Goal: Task Accomplishment & Management: Use online tool/utility

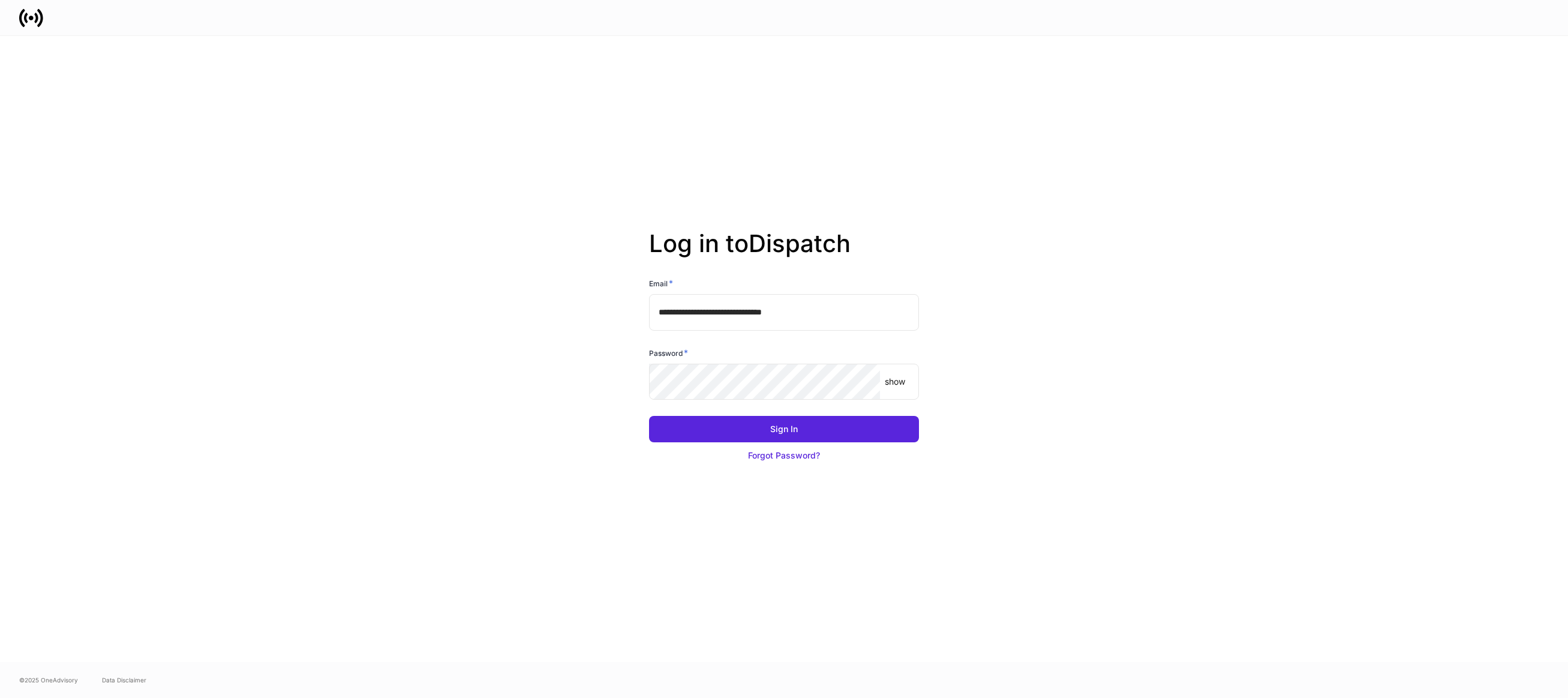
click at [830, 316] on input "**********" at bounding box center [784, 312] width 270 height 36
type input "**********"
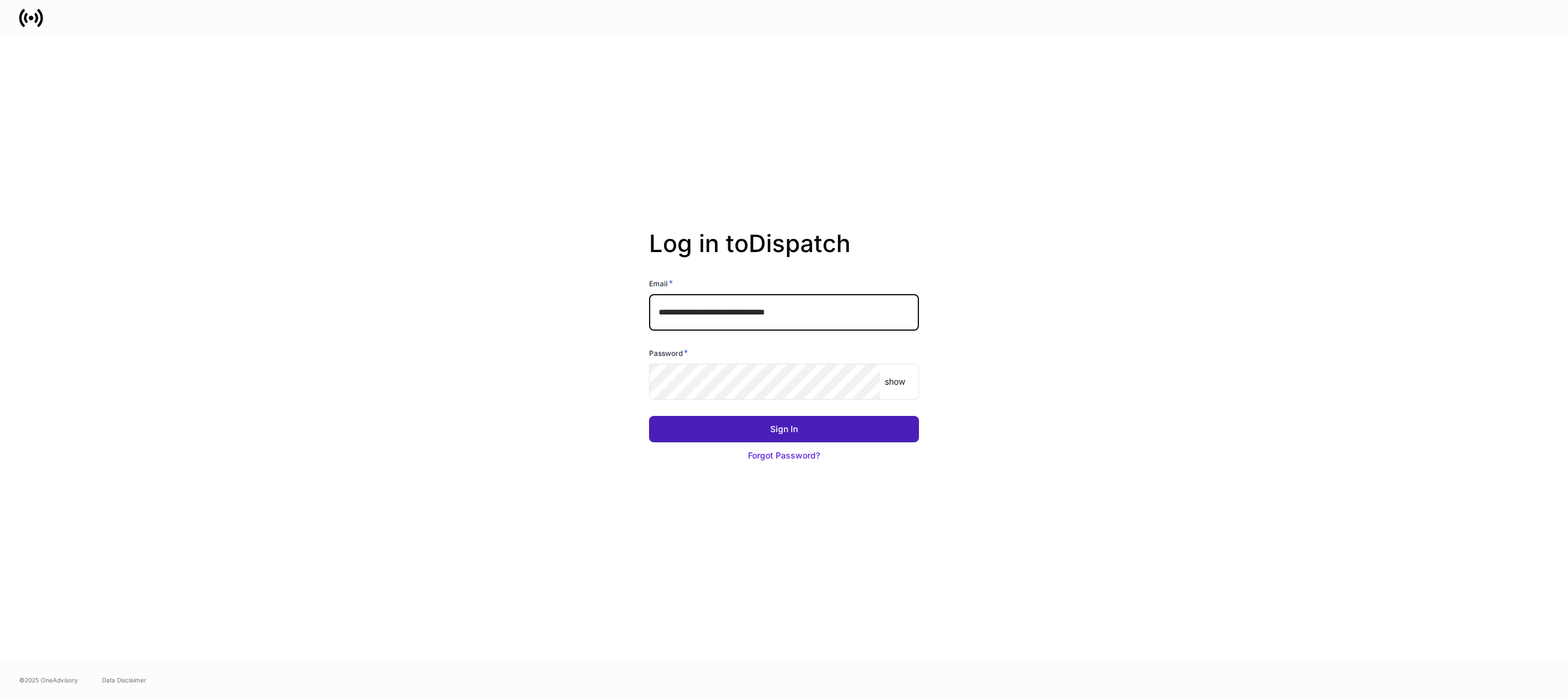
click at [768, 433] on button "Sign In" at bounding box center [784, 429] width 270 height 27
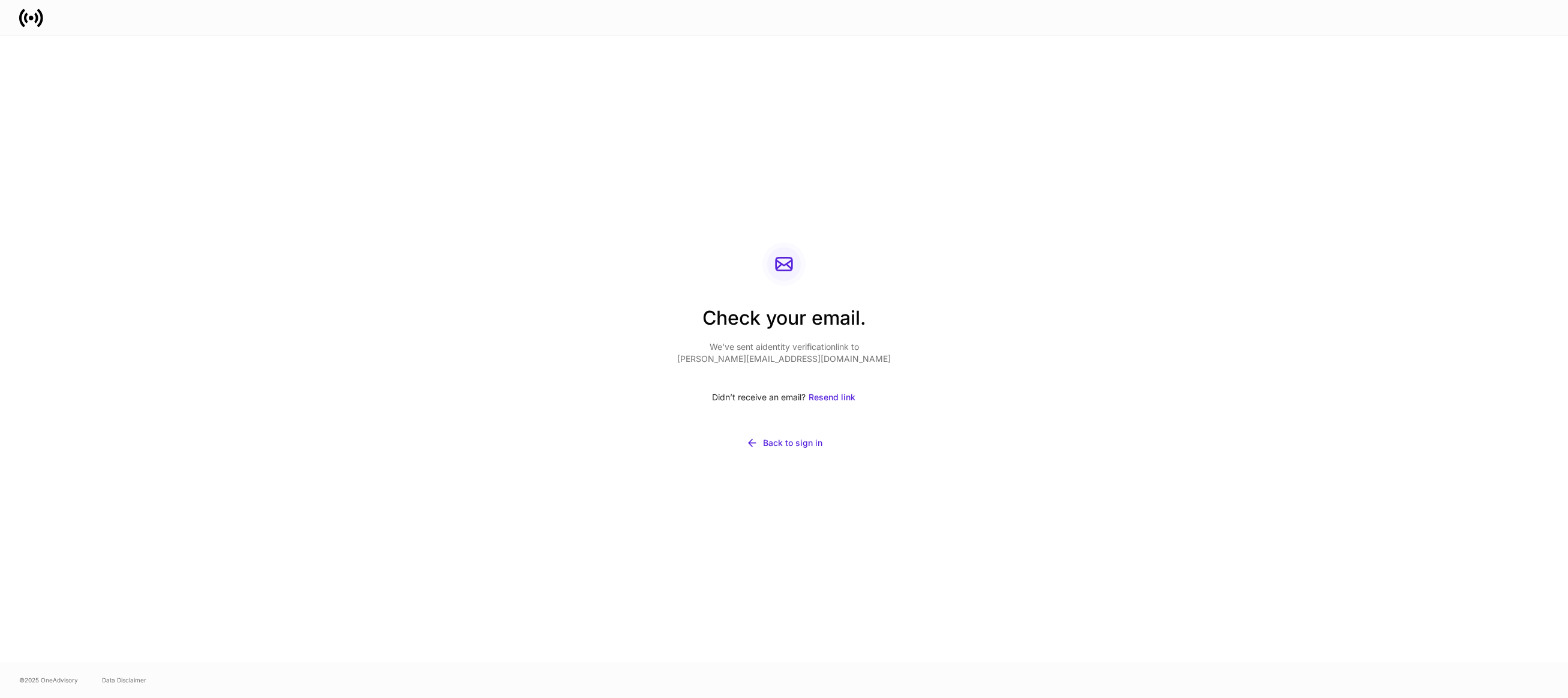
click at [129, 190] on div "Check your email. We’ve sent a identity verification link to iben-perry+1280@sa…" at bounding box center [784, 349] width 1568 height 626
